Goal: Information Seeking & Learning: Check status

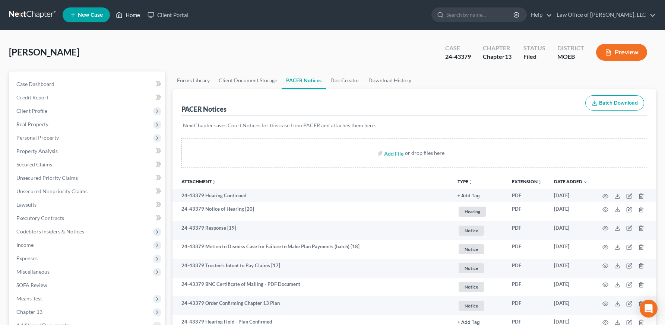
click at [124, 18] on link "Home" at bounding box center [128, 14] width 32 height 13
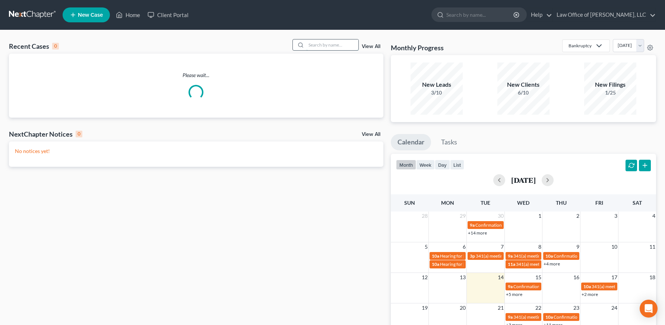
click at [335, 48] on input "search" at bounding box center [332, 44] width 52 height 11
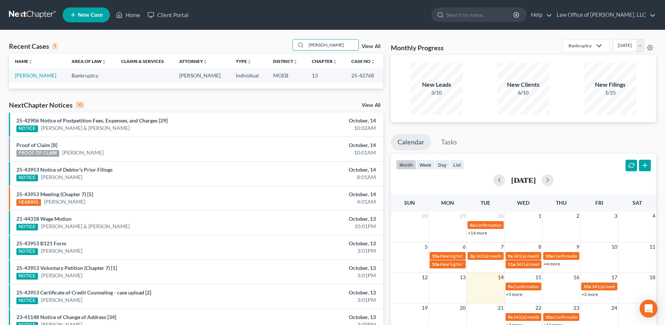
type input "schneider"
click at [35, 74] on link "[PERSON_NAME]" at bounding box center [35, 75] width 41 height 6
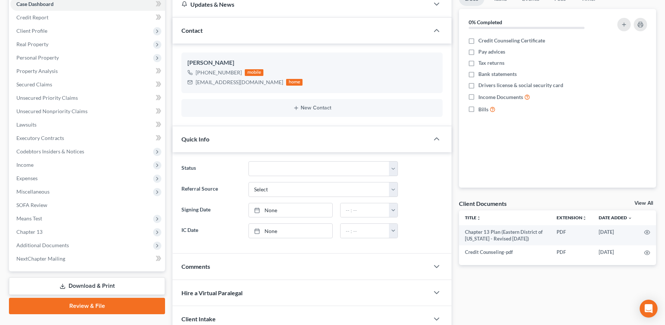
scroll to position [118, 0]
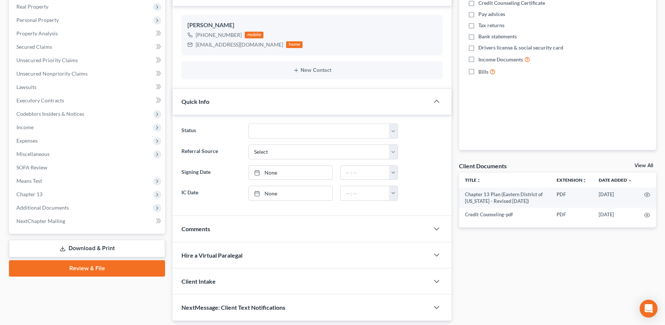
drag, startPoint x: 52, startPoint y: 206, endPoint x: 71, endPoint y: 238, distance: 36.7
click at [52, 206] on span "Additional Documents" at bounding box center [42, 208] width 53 height 6
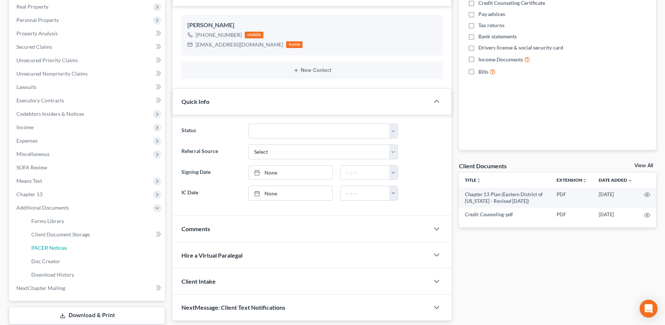
drag, startPoint x: 64, startPoint y: 246, endPoint x: 211, endPoint y: 244, distance: 147.6
click at [64, 246] on span "PACER Notices" at bounding box center [49, 248] width 36 height 6
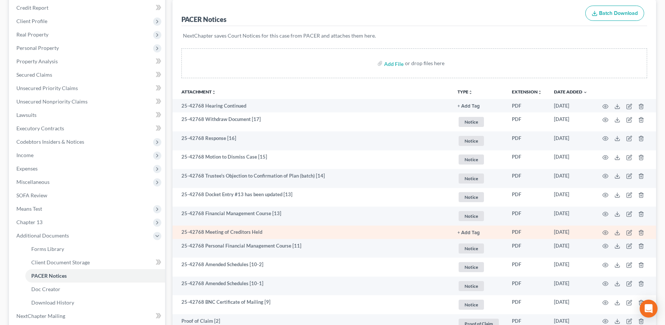
scroll to position [92, 0]
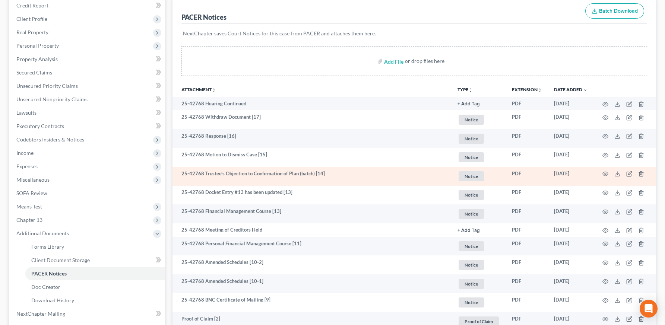
click at [609, 173] on td at bounding box center [625, 176] width 63 height 19
click at [607, 174] on icon "button" at bounding box center [606, 174] width 6 height 6
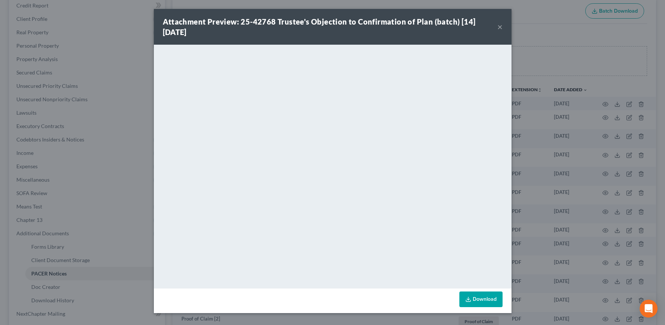
click at [502, 26] on button "×" at bounding box center [499, 26] width 5 height 9
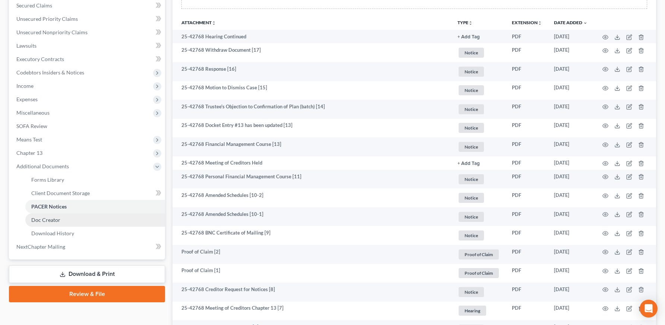
scroll to position [160, 0]
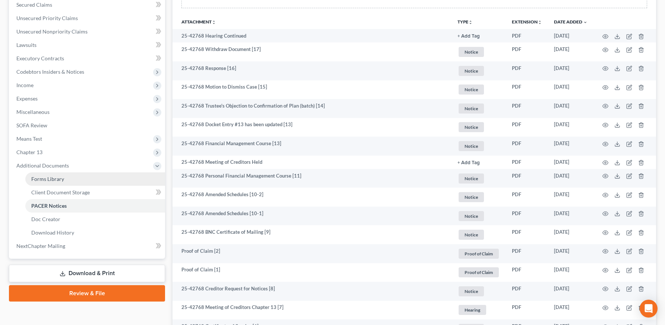
drag, startPoint x: 46, startPoint y: 152, endPoint x: 63, endPoint y: 176, distance: 29.2
click at [46, 152] on span "Chapter 13" at bounding box center [87, 152] width 155 height 13
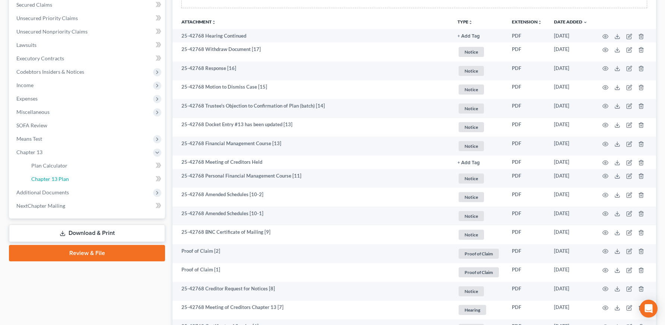
drag, startPoint x: 78, startPoint y: 183, endPoint x: 234, endPoint y: 193, distance: 157.2
click at [78, 183] on link "Chapter 13 Plan" at bounding box center [95, 179] width 140 height 13
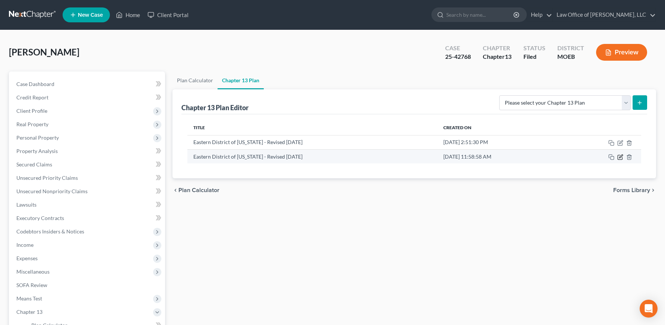
click at [621, 157] on icon "button" at bounding box center [620, 157] width 6 height 6
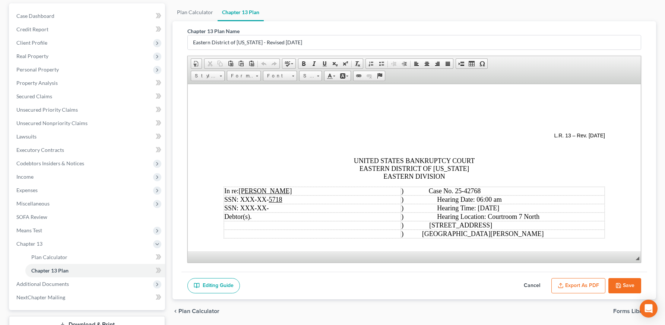
scroll to position [69, 0]
click at [630, 281] on button "Save" at bounding box center [625, 286] width 33 height 16
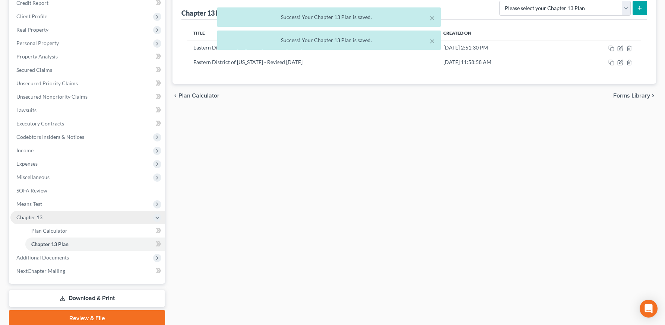
scroll to position [98, 0]
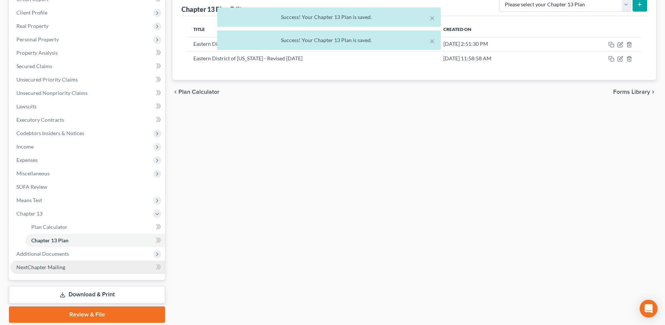
drag, startPoint x: 55, startPoint y: 255, endPoint x: 58, endPoint y: 263, distance: 9.6
click at [55, 255] on span "Additional Documents" at bounding box center [42, 254] width 53 height 6
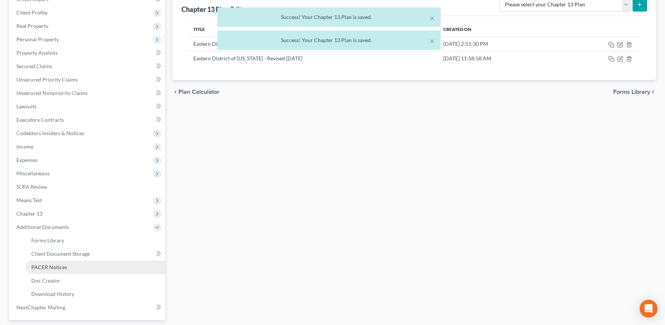
click at [61, 268] on span "PACER Notices" at bounding box center [49, 267] width 36 height 6
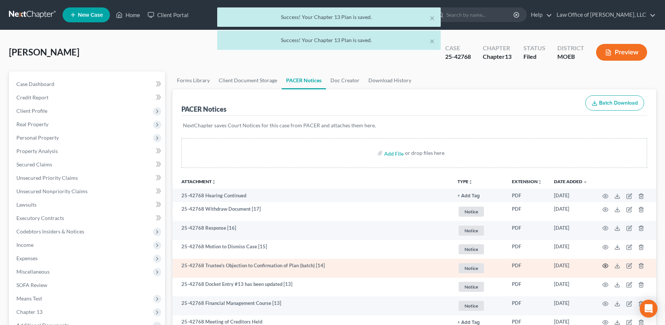
click at [604, 265] on icon "button" at bounding box center [606, 266] width 6 height 6
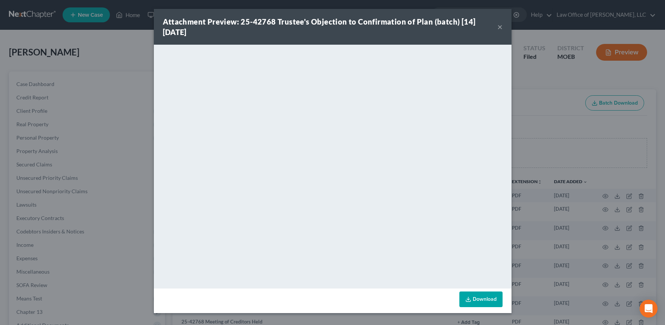
click at [501, 26] on button "×" at bounding box center [499, 26] width 5 height 9
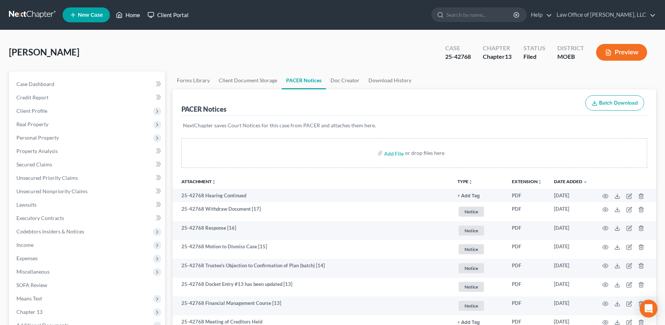
drag, startPoint x: 122, startPoint y: 17, endPoint x: 145, endPoint y: 15, distance: 23.2
click at [122, 17] on icon at bounding box center [119, 15] width 5 height 6
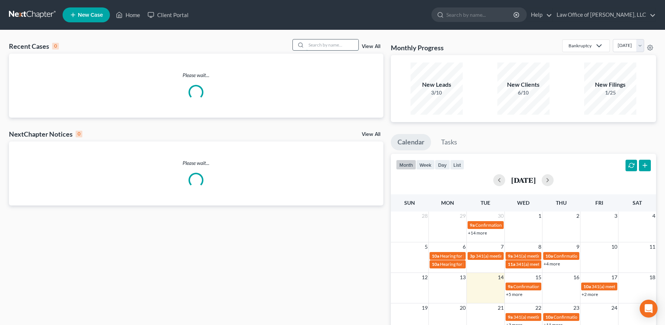
drag, startPoint x: 316, startPoint y: 50, endPoint x: 348, endPoint y: 44, distance: 33.4
click at [348, 44] on input "search" at bounding box center [332, 44] width 52 height 11
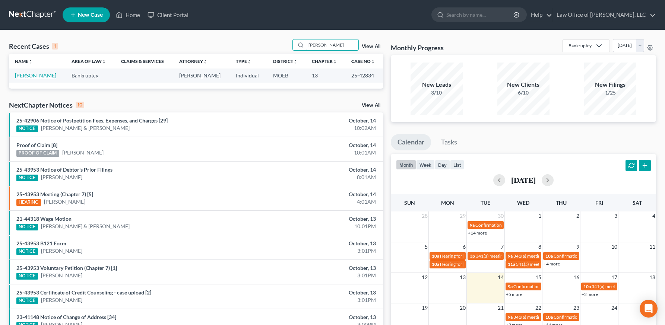
type input "latham"
drag, startPoint x: 36, startPoint y: 75, endPoint x: 58, endPoint y: 85, distance: 24.7
click at [36, 75] on link "[PERSON_NAME]" at bounding box center [35, 75] width 41 height 6
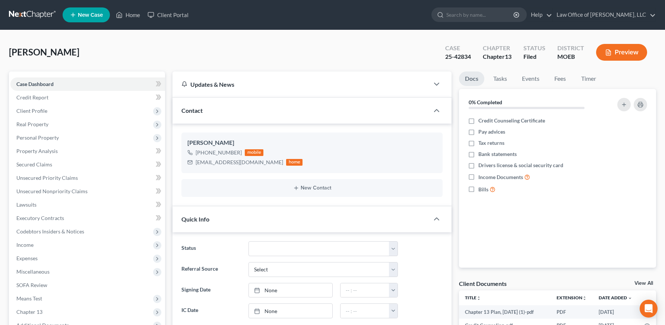
scroll to position [142, 0]
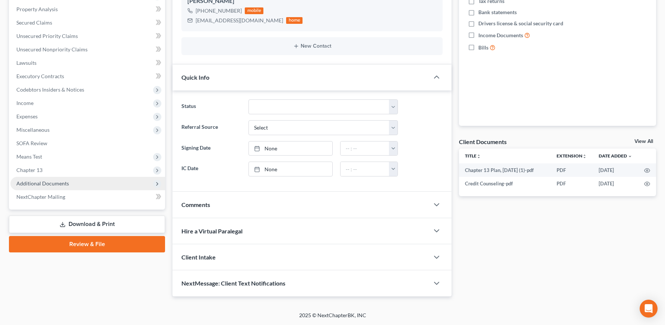
click at [38, 183] on span "Additional Documents" at bounding box center [42, 183] width 53 height 6
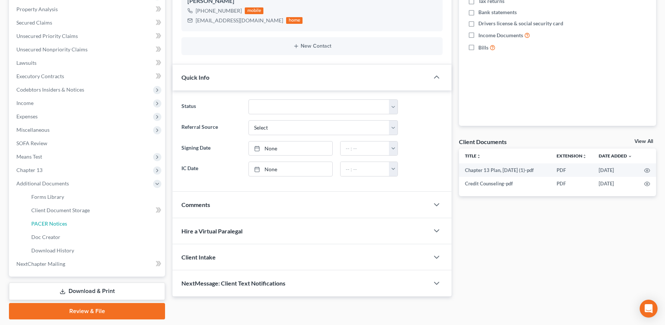
drag, startPoint x: 54, startPoint y: 219, endPoint x: 250, endPoint y: 273, distance: 203.0
click at [54, 219] on link "PACER Notices" at bounding box center [95, 223] width 140 height 13
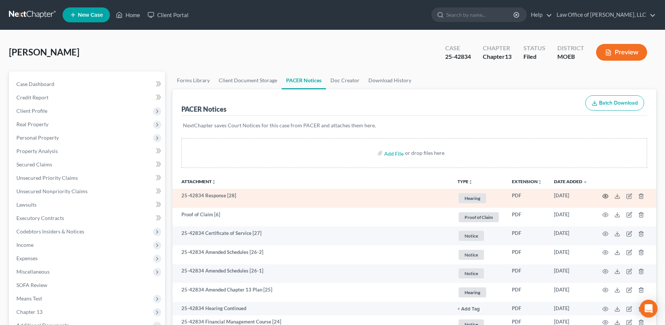
click at [605, 196] on circle "button" at bounding box center [605, 196] width 1 height 1
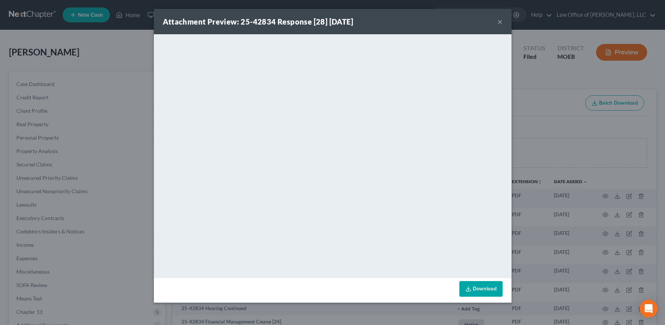
click at [499, 19] on button "×" at bounding box center [499, 21] width 5 height 9
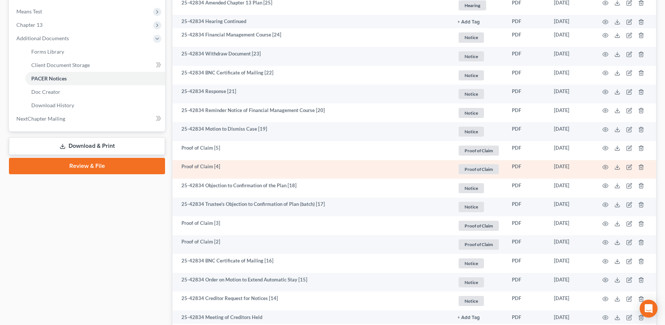
scroll to position [288, 0]
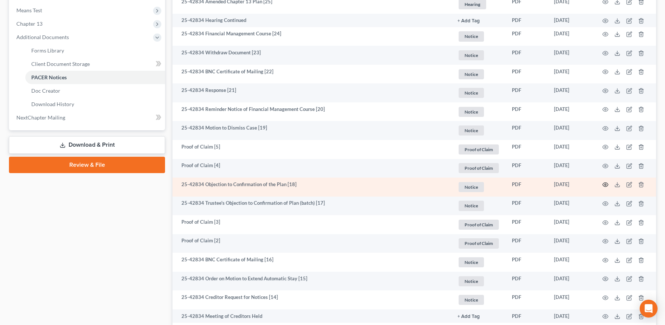
click at [604, 184] on icon "button" at bounding box center [606, 185] width 6 height 6
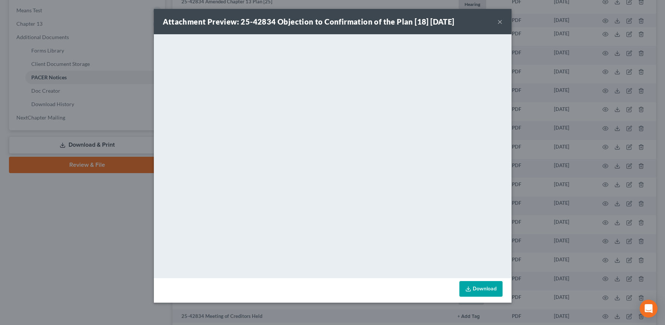
click at [501, 20] on button "×" at bounding box center [499, 21] width 5 height 9
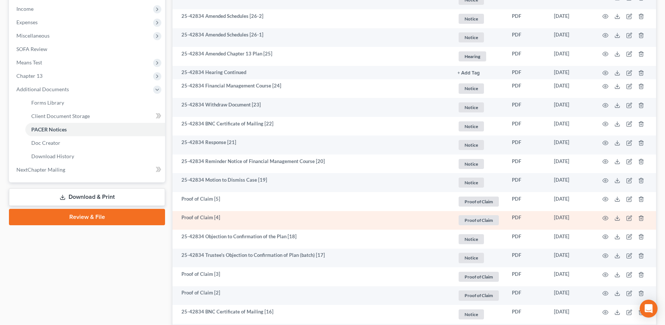
scroll to position [236, 0]
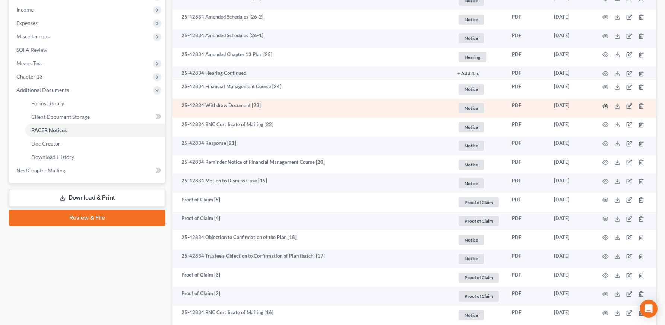
click at [606, 107] on icon "button" at bounding box center [606, 106] width 6 height 6
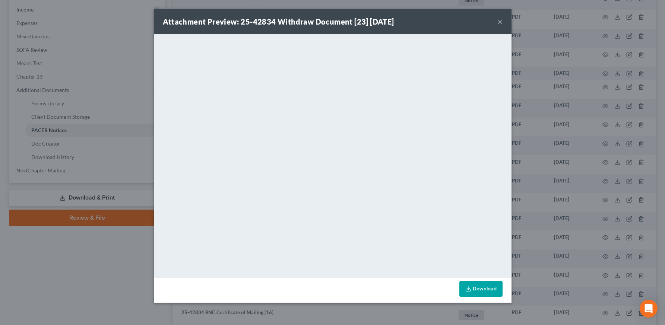
click at [500, 20] on button "×" at bounding box center [499, 21] width 5 height 9
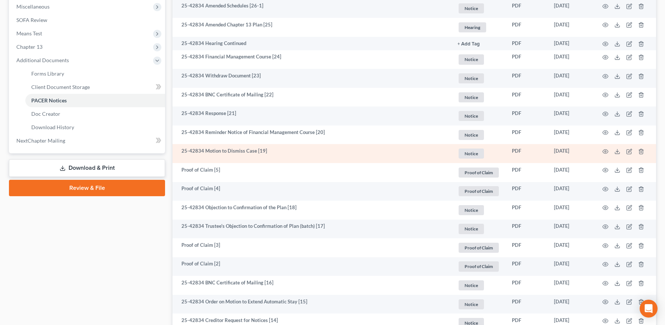
scroll to position [273, 0]
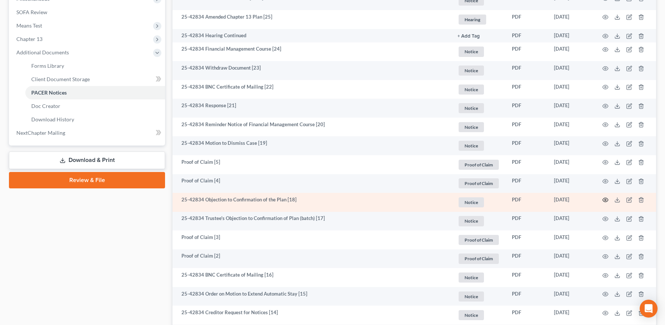
click at [605, 200] on icon "button" at bounding box center [606, 200] width 6 height 6
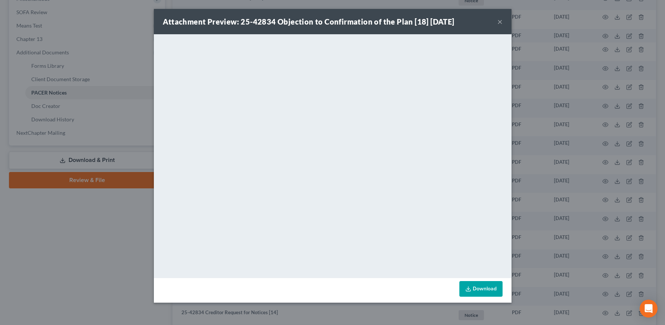
click at [500, 19] on button "×" at bounding box center [499, 21] width 5 height 9
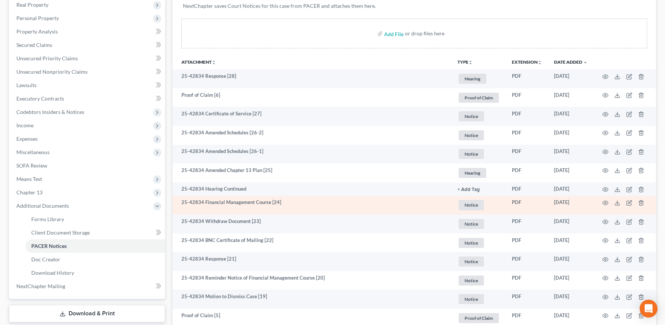
scroll to position [109, 0]
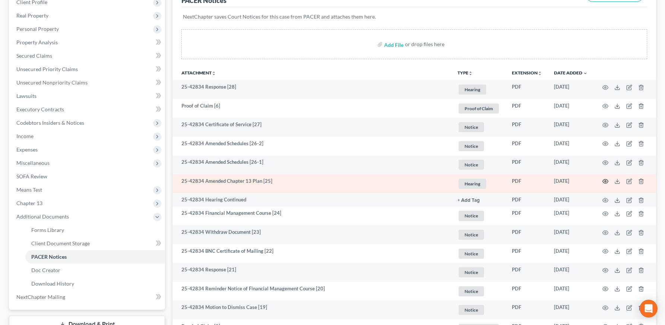
click at [609, 180] on td at bounding box center [625, 183] width 63 height 19
click at [607, 181] on icon "button" at bounding box center [606, 182] width 6 height 4
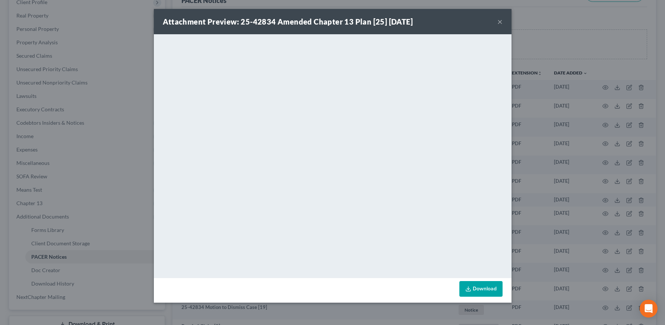
click at [497, 20] on button "×" at bounding box center [499, 21] width 5 height 9
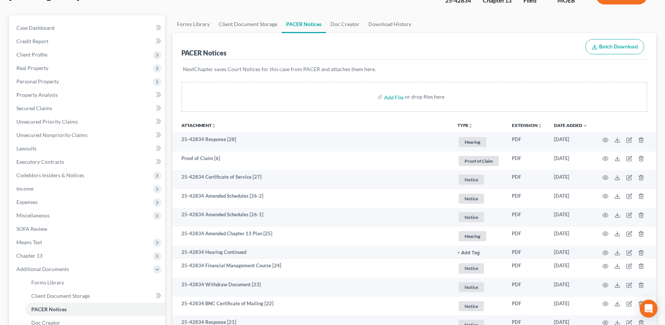
scroll to position [54, 0]
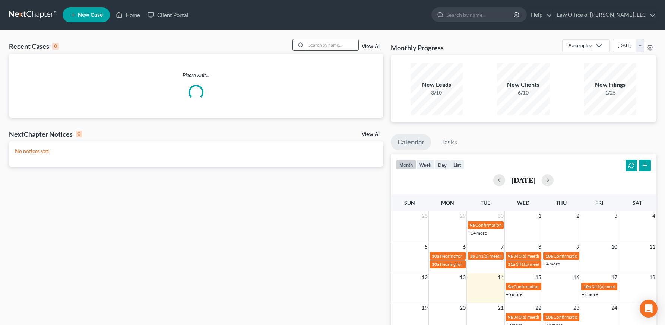
click at [332, 44] on input "search" at bounding box center [332, 44] width 52 height 11
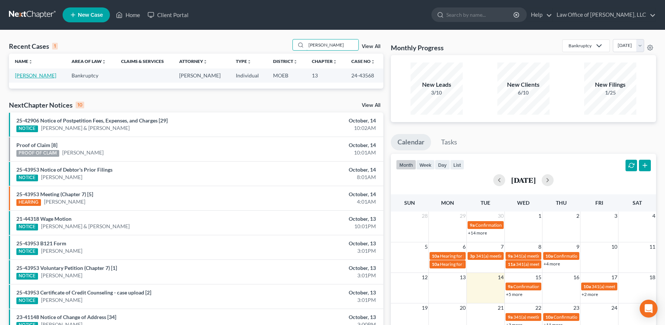
type input "[PERSON_NAME]"
click at [34, 76] on link "[PERSON_NAME]" at bounding box center [35, 75] width 41 height 6
